Goal: Find specific page/section: Find specific page/section

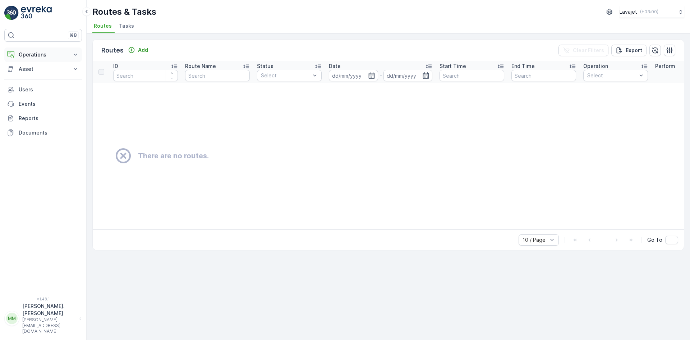
click at [53, 51] on p "Operations" at bounding box center [43, 54] width 49 height 7
click at [34, 67] on p "Insights" at bounding box center [27, 66] width 18 height 7
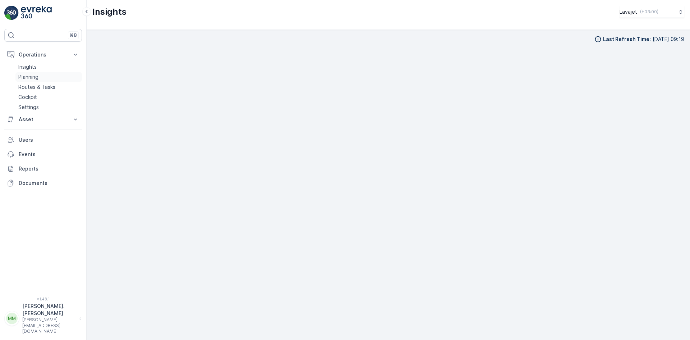
click at [41, 77] on link "Planning" at bounding box center [48, 77] width 66 height 10
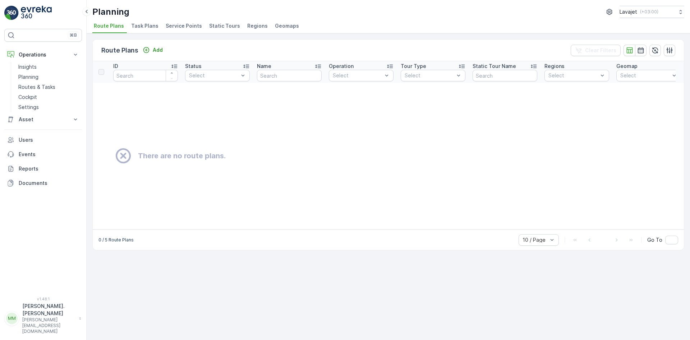
click at [258, 25] on span "Regions" at bounding box center [257, 25] width 20 height 7
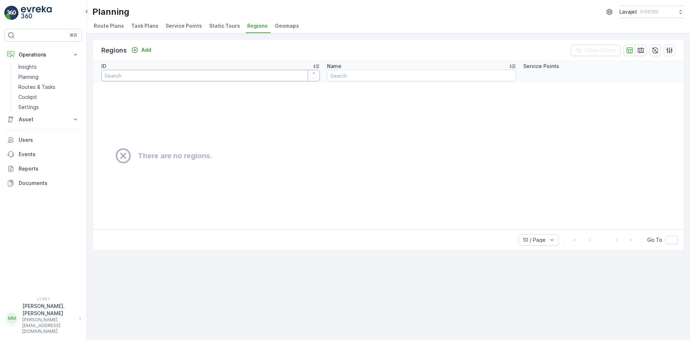
click at [146, 73] on input "number" at bounding box center [210, 75] width 218 height 11
click at [349, 79] on input "text" at bounding box center [421, 75] width 189 height 11
click at [178, 74] on input "number" at bounding box center [210, 75] width 218 height 11
click at [343, 73] on input "text" at bounding box center [421, 75] width 189 height 11
